Goal: Use online tool/utility: Utilize a website feature to perform a specific function

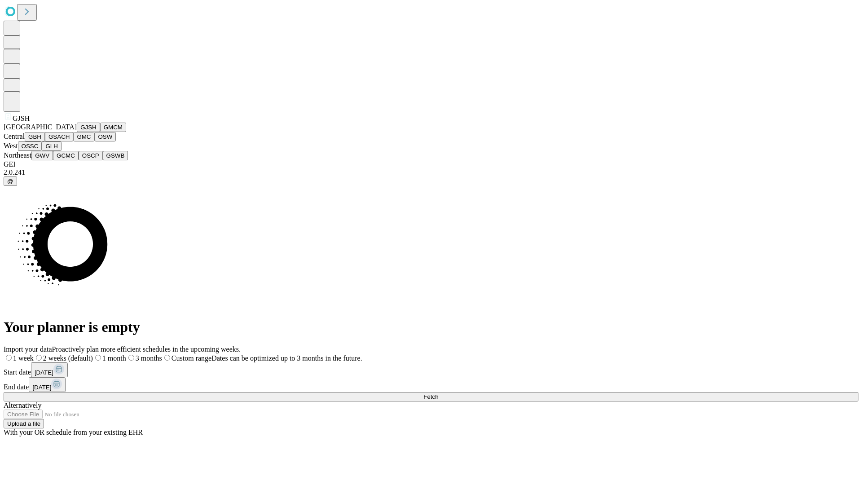
click at [77, 132] on button "GJSH" at bounding box center [88, 127] width 23 height 9
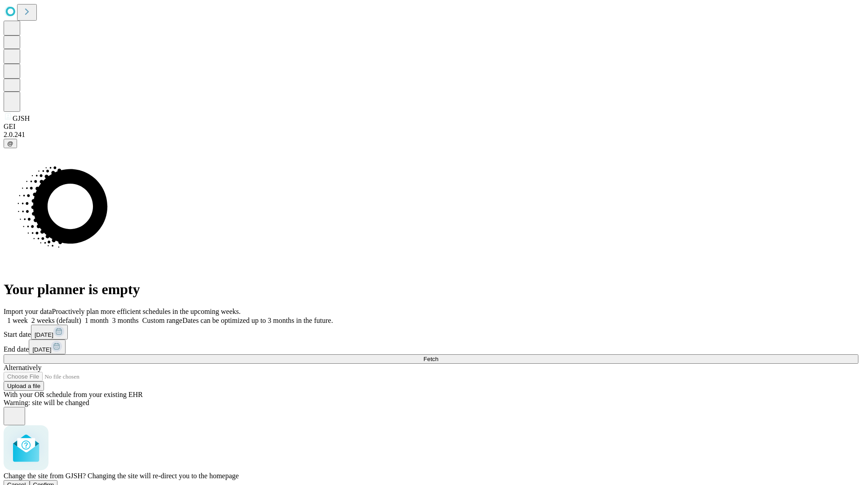
click at [54, 481] on span "Confirm" at bounding box center [43, 484] width 21 height 7
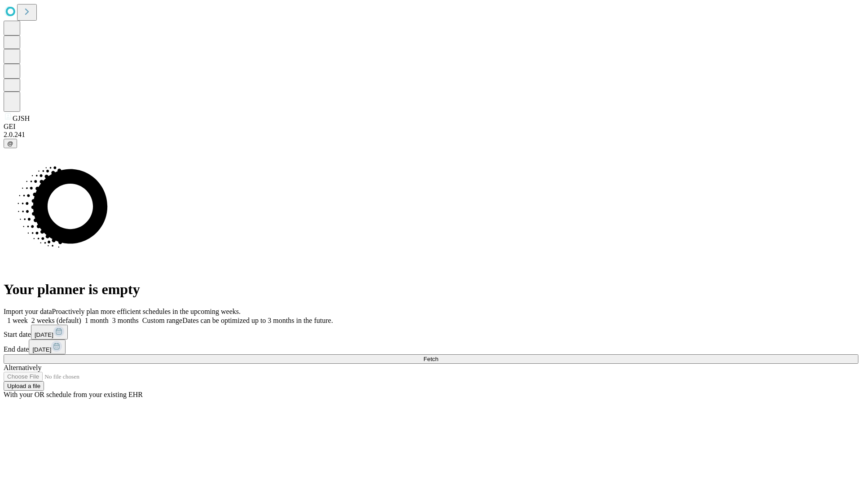
click at [28, 317] on label "1 week" at bounding box center [16, 321] width 24 height 8
click at [438, 356] on span "Fetch" at bounding box center [430, 359] width 15 height 7
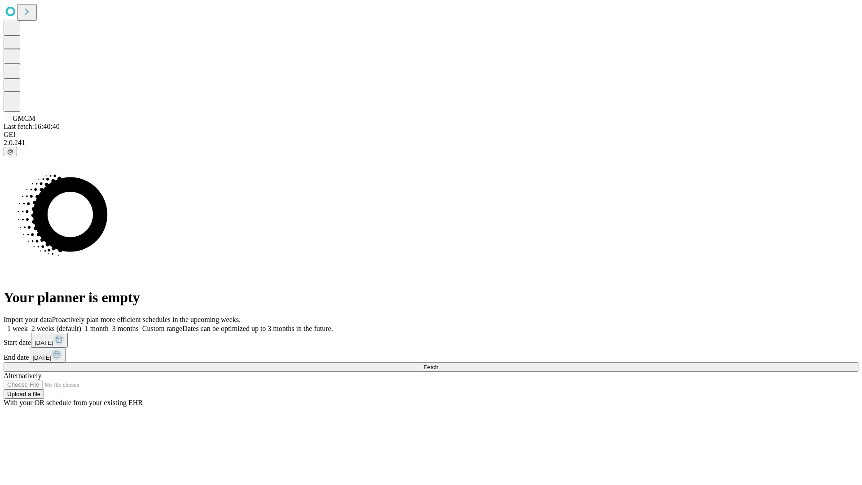
click at [28, 325] on label "1 week" at bounding box center [16, 329] width 24 height 8
click at [438, 364] on span "Fetch" at bounding box center [430, 367] width 15 height 7
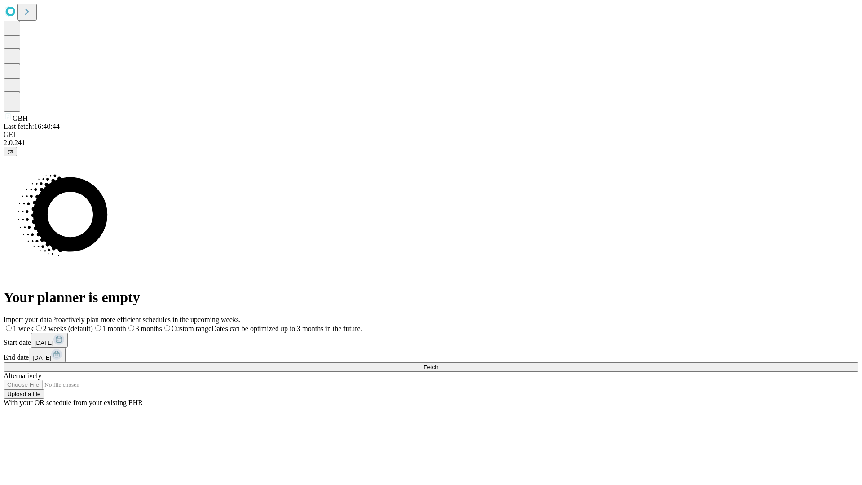
click at [34, 325] on label "1 week" at bounding box center [19, 329] width 30 height 8
click at [438, 364] on span "Fetch" at bounding box center [430, 367] width 15 height 7
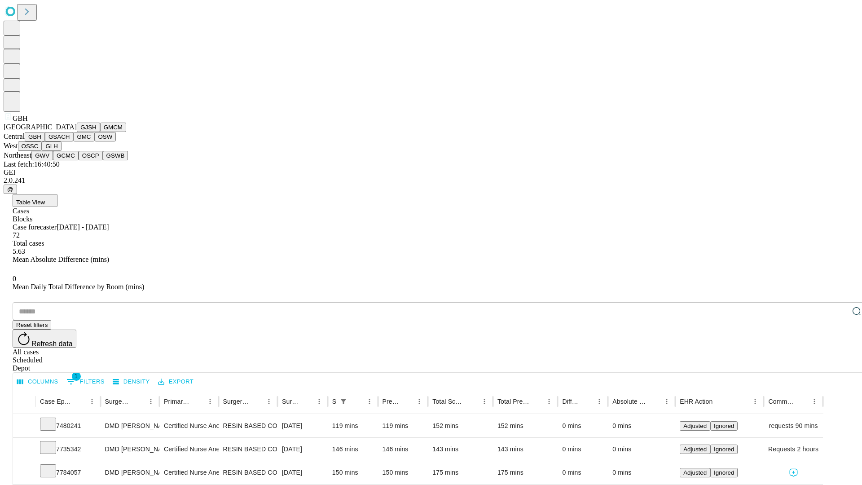
click at [70, 141] on button "GSACH" at bounding box center [59, 136] width 28 height 9
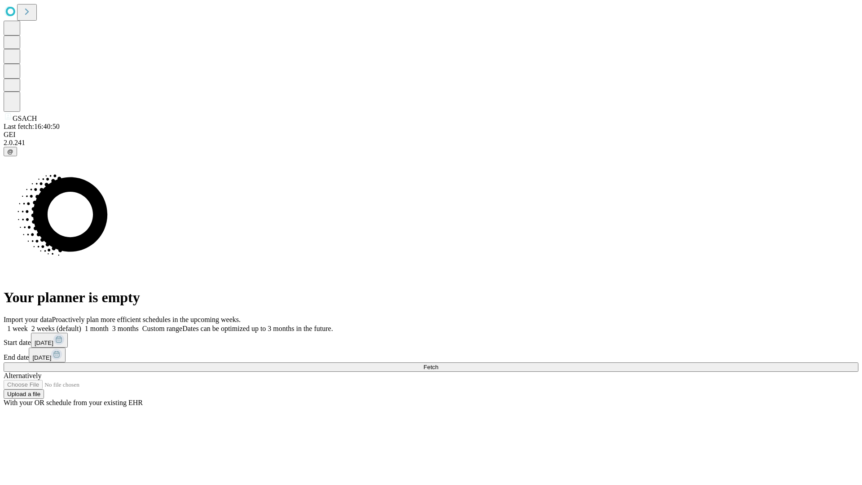
click at [28, 325] on label "1 week" at bounding box center [16, 329] width 24 height 8
click at [438, 364] on span "Fetch" at bounding box center [430, 367] width 15 height 7
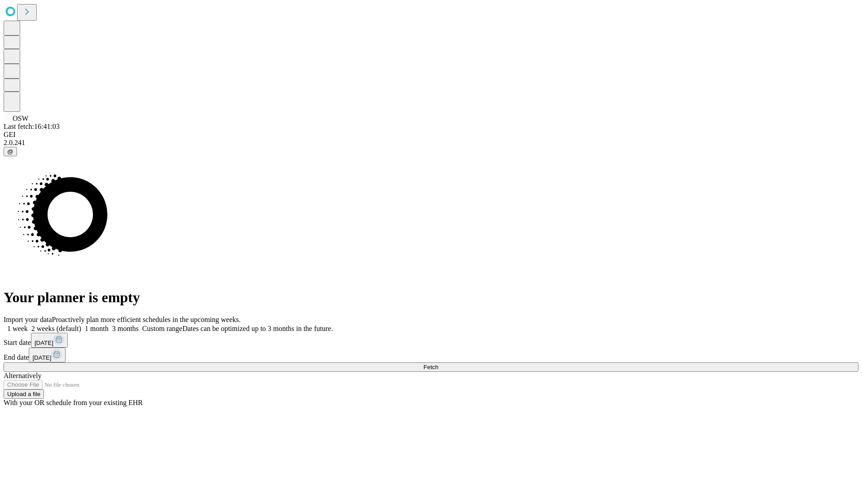
click at [28, 325] on label "1 week" at bounding box center [16, 329] width 24 height 8
click at [438, 364] on span "Fetch" at bounding box center [430, 367] width 15 height 7
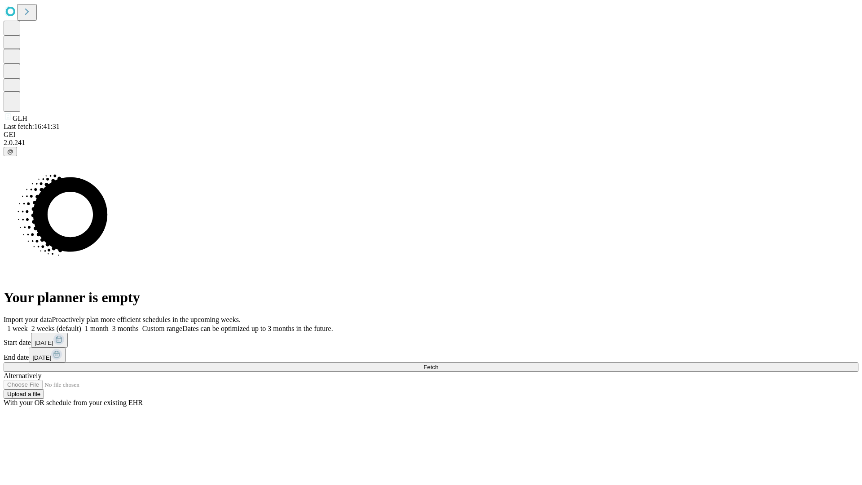
click at [28, 325] on label "1 week" at bounding box center [16, 329] width 24 height 8
click at [438, 364] on span "Fetch" at bounding box center [430, 367] width 15 height 7
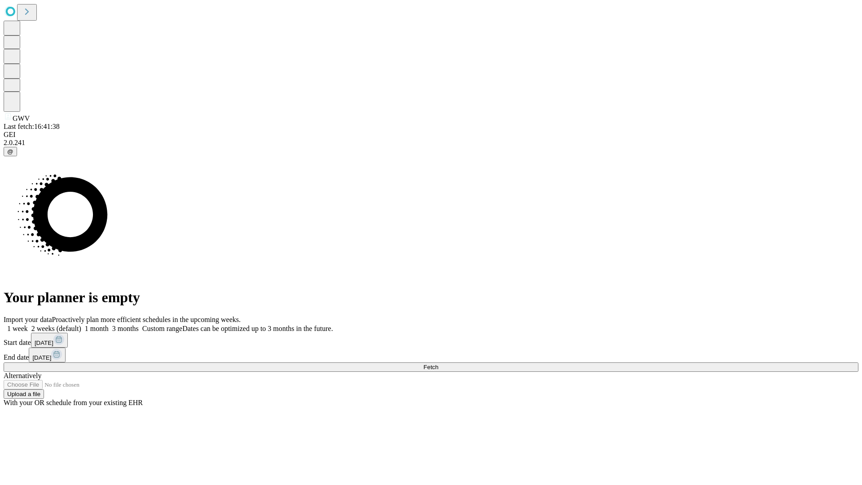
click at [28, 325] on label "1 week" at bounding box center [16, 329] width 24 height 8
click at [438, 364] on span "Fetch" at bounding box center [430, 367] width 15 height 7
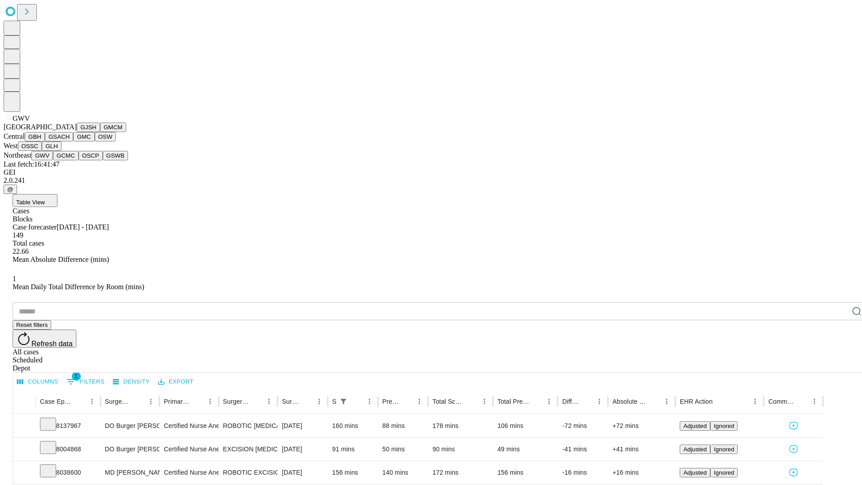
click at [70, 160] on button "GCMC" at bounding box center [66, 155] width 26 height 9
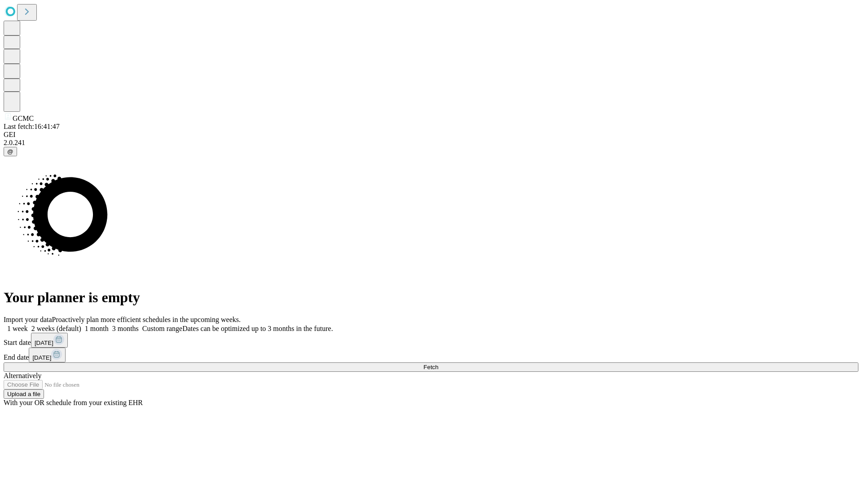
click at [28, 325] on label "1 week" at bounding box center [16, 329] width 24 height 8
click at [438, 364] on span "Fetch" at bounding box center [430, 367] width 15 height 7
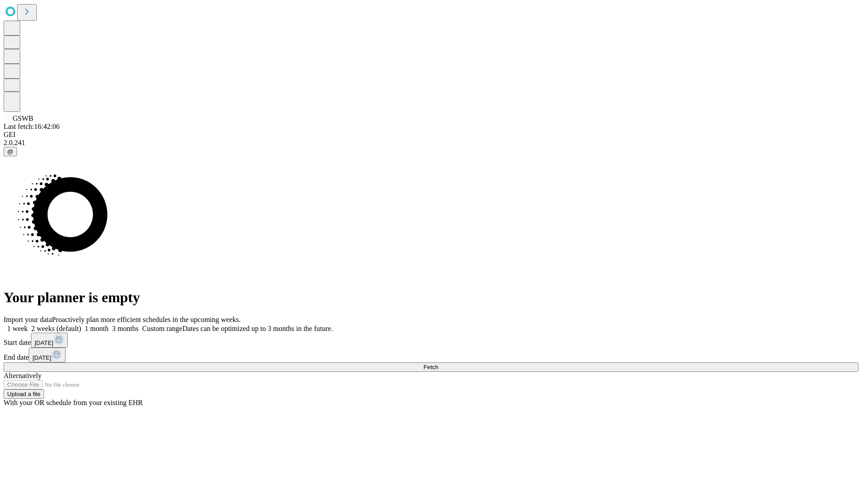
click at [28, 325] on label "1 week" at bounding box center [16, 329] width 24 height 8
click at [438, 364] on span "Fetch" at bounding box center [430, 367] width 15 height 7
